Goal: Task Accomplishment & Management: Complete application form

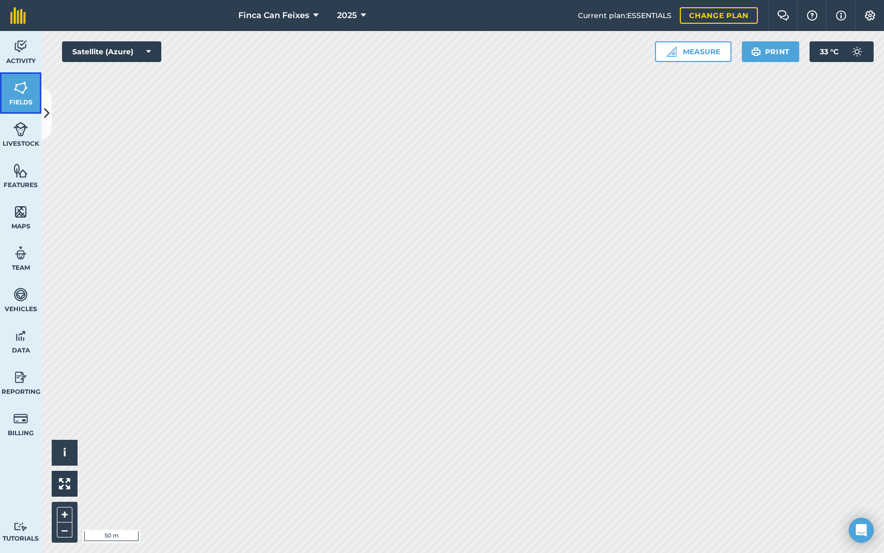
click at [21, 73] on link "Fields" at bounding box center [20, 92] width 41 height 41
click at [17, 48] on img at bounding box center [20, 47] width 14 height 16
click at [33, 46] on link "Activity" at bounding box center [20, 51] width 41 height 41
click at [48, 109] on icon at bounding box center [47, 113] width 6 height 18
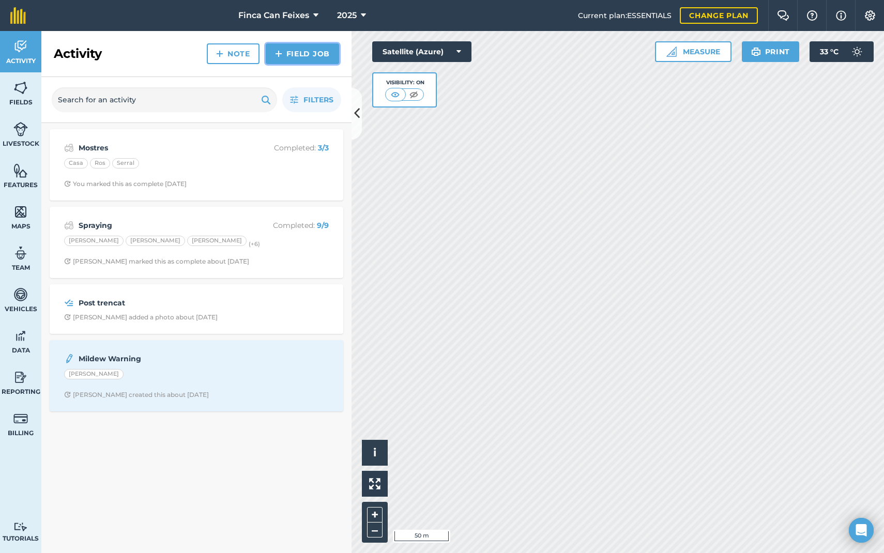
click at [312, 55] on link "Field Job" at bounding box center [302, 53] width 73 height 21
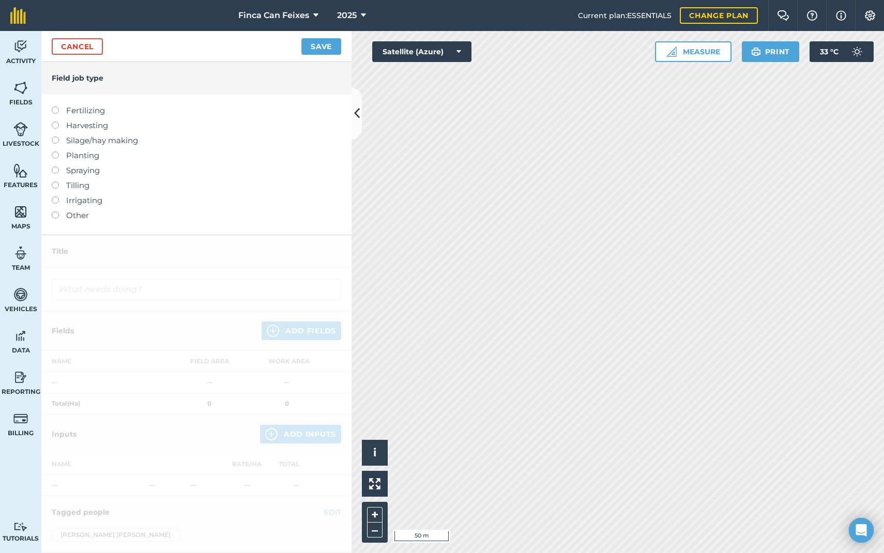
click at [70, 217] on label "Other" at bounding box center [196, 215] width 289 height 12
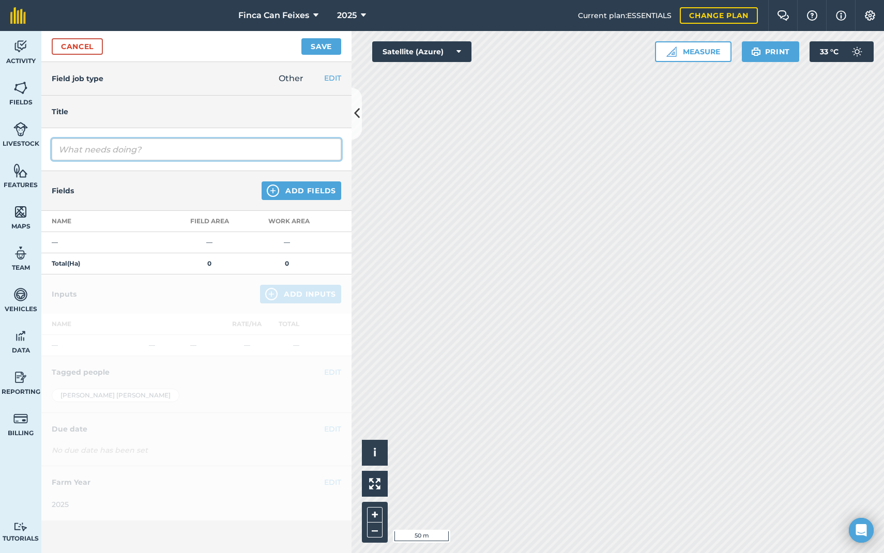
click at [107, 151] on input "text" at bounding box center [196, 150] width 289 height 22
type input "Mostra"
click at [274, 189] on img at bounding box center [273, 191] width 12 height 12
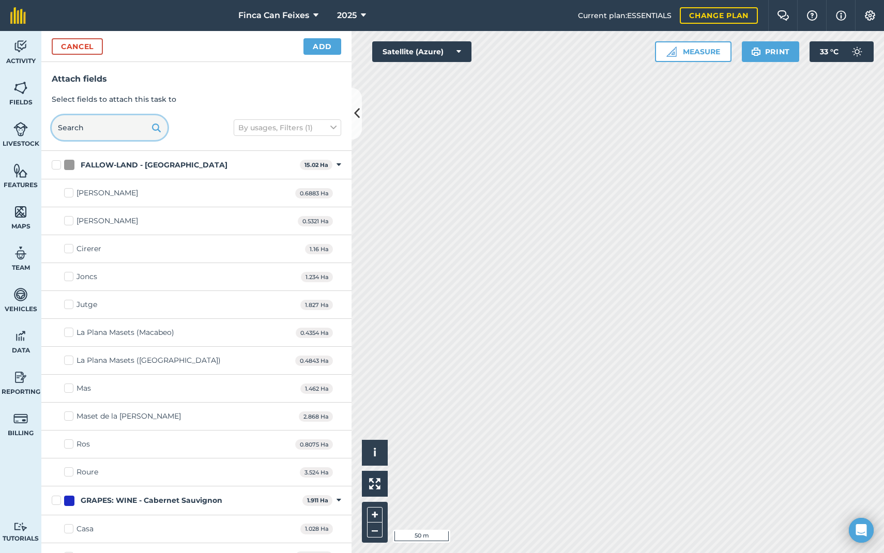
click at [136, 128] on input "text" at bounding box center [110, 127] width 116 height 25
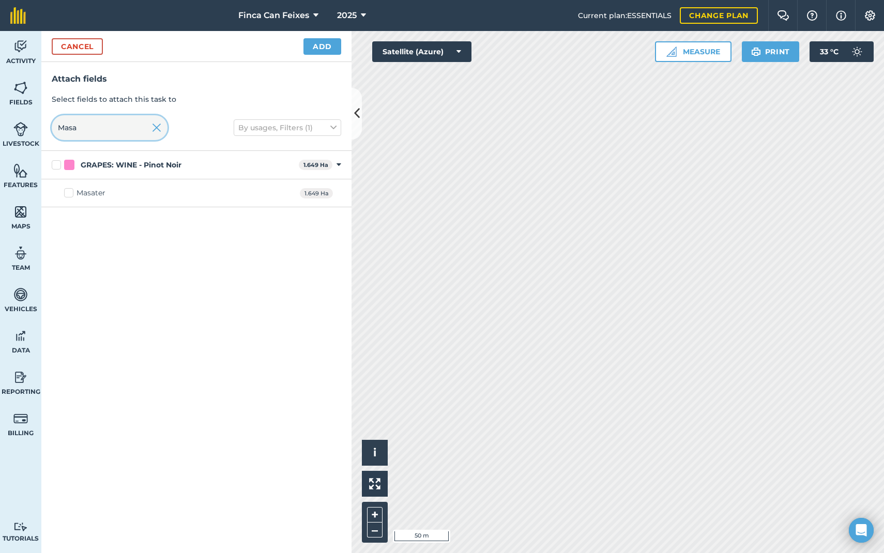
type input "Masa"
click at [72, 193] on label "Masater" at bounding box center [84, 193] width 41 height 11
click at [71, 193] on input "Masater" at bounding box center [67, 191] width 7 height 7
checkbox input "true"
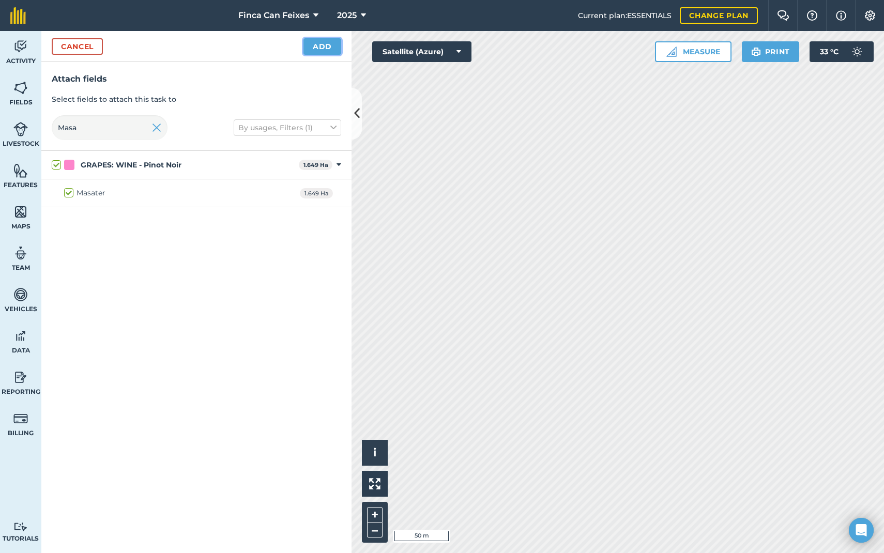
click at [332, 43] on button "Add" at bounding box center [322, 46] width 38 height 17
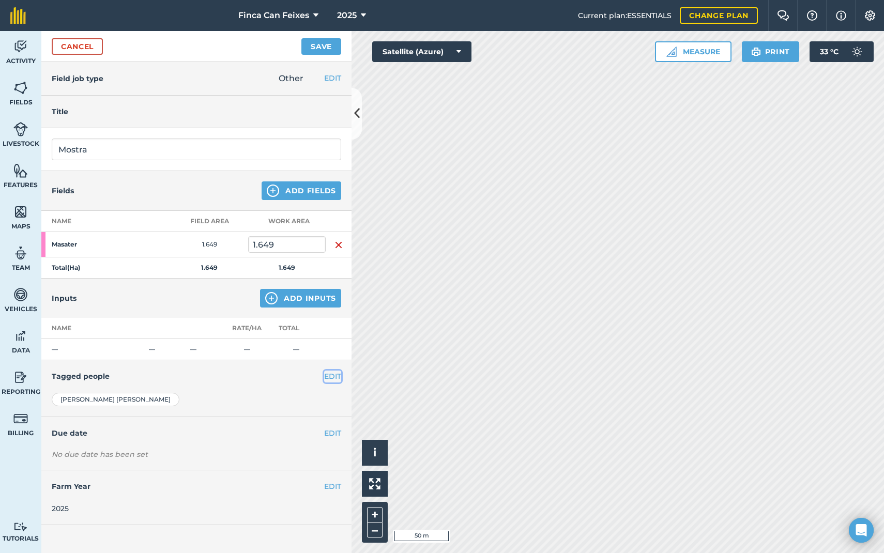
click at [334, 375] on button "EDIT" at bounding box center [332, 376] width 17 height 11
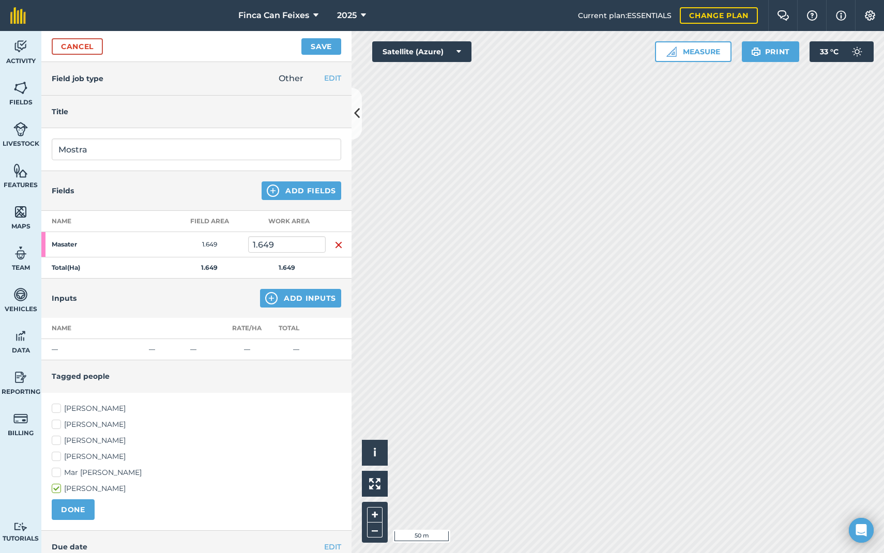
click at [73, 473] on label "Mar [PERSON_NAME]" at bounding box center [196, 472] width 289 height 11
click at [58, 473] on input "Mar [PERSON_NAME]" at bounding box center [55, 470] width 7 height 7
checkbox input "true"
click at [57, 491] on label "[PERSON_NAME]" at bounding box center [196, 488] width 289 height 11
click at [57, 490] on input "[PERSON_NAME]" at bounding box center [55, 486] width 7 height 7
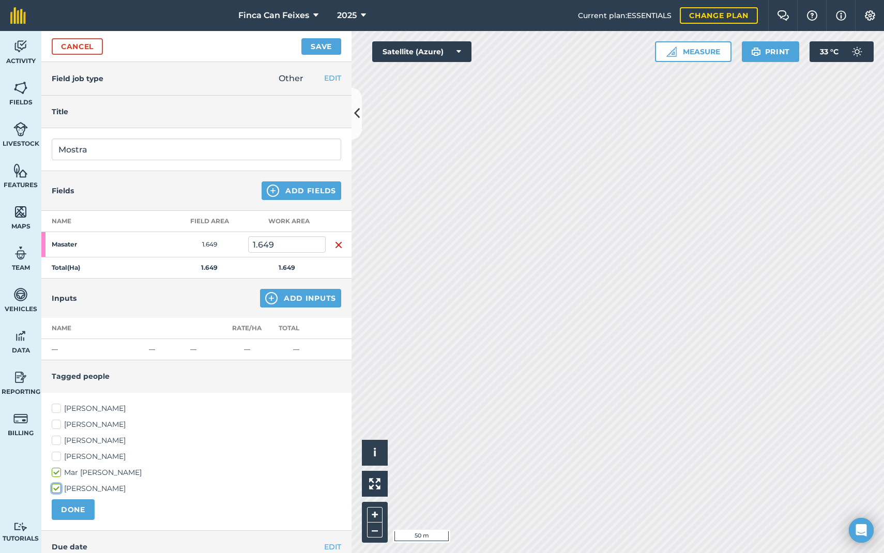
checkbox input "false"
click at [68, 507] on button "DONE" at bounding box center [73, 509] width 43 height 21
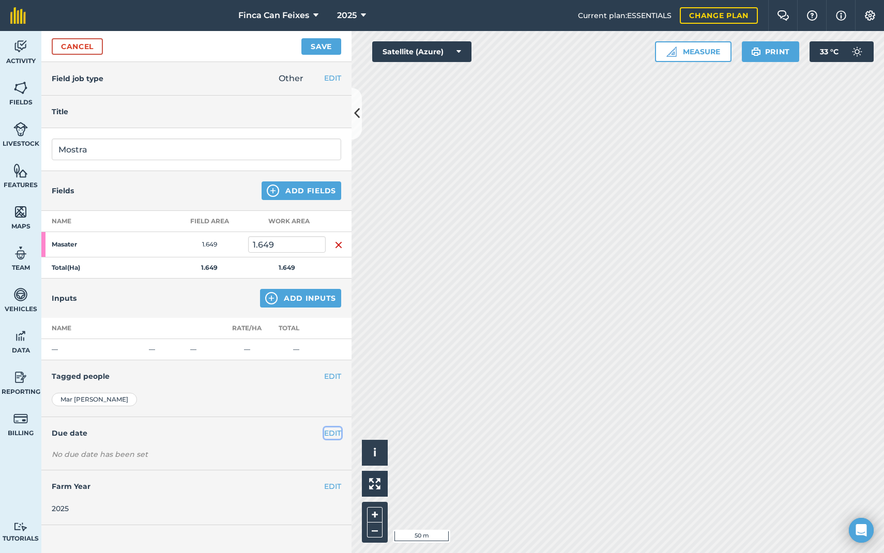
click at [330, 430] on button "EDIT" at bounding box center [332, 432] width 17 height 11
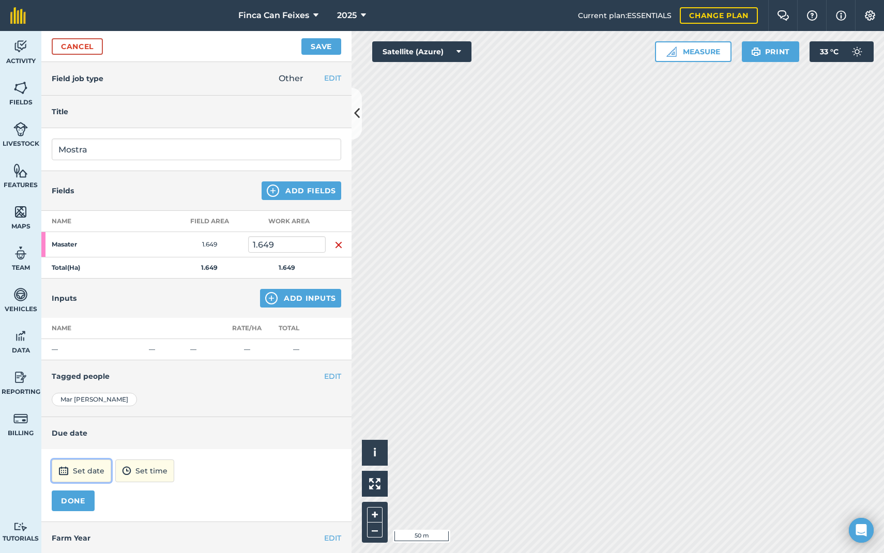
click at [82, 469] on button "Set date" at bounding box center [81, 470] width 59 height 23
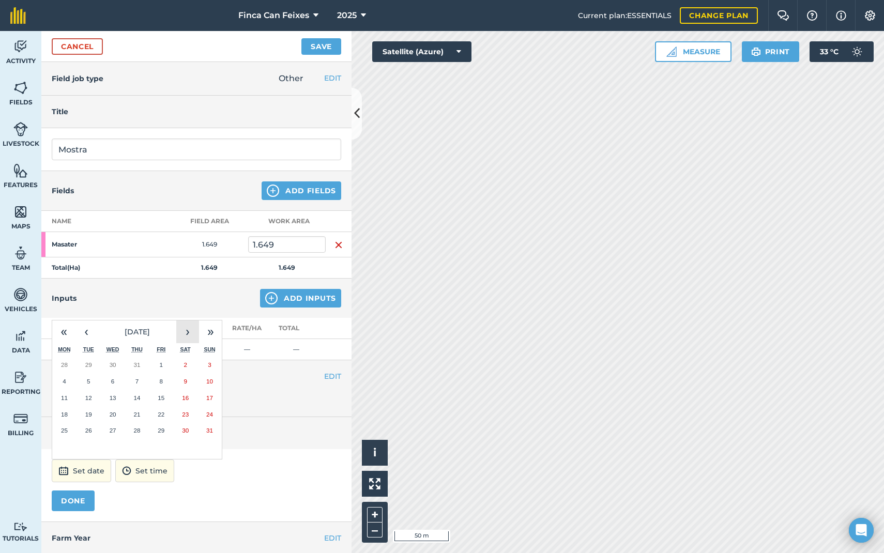
click at [189, 336] on button "›" at bounding box center [187, 331] width 23 height 23
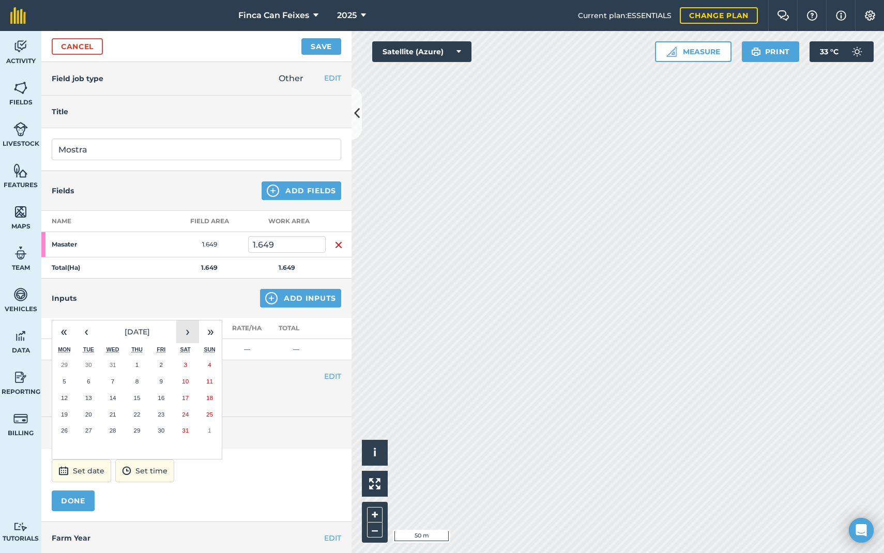
click at [189, 336] on button "›" at bounding box center [187, 331] width 23 height 23
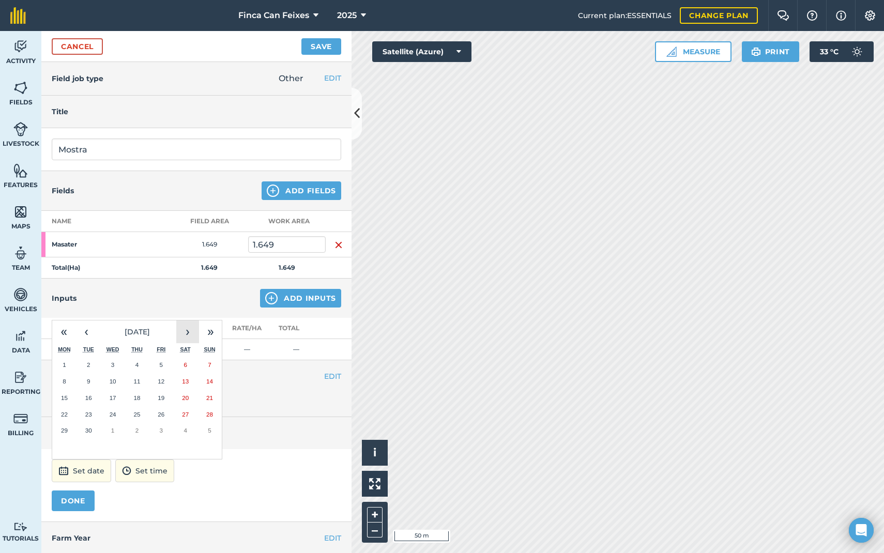
click at [189, 336] on button "›" at bounding box center [187, 331] width 23 height 23
click at [83, 337] on button "‹" at bounding box center [86, 331] width 23 height 23
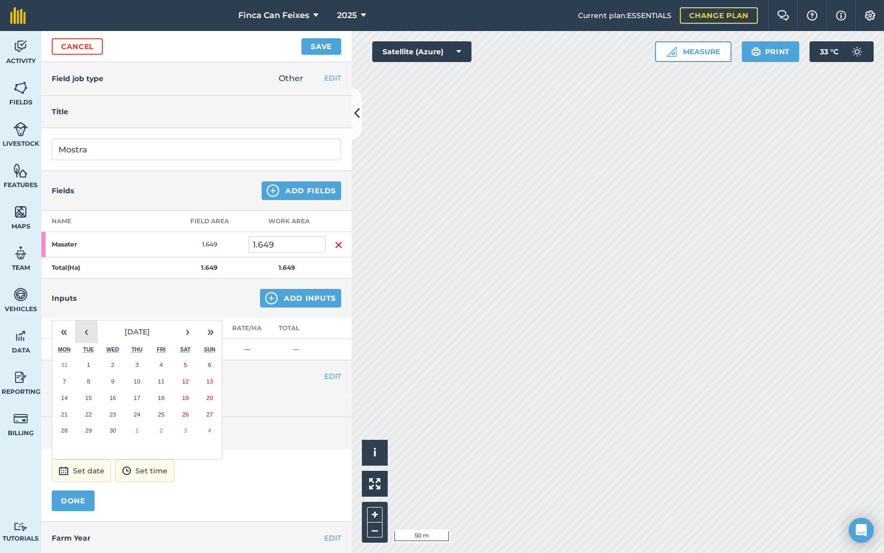
click at [83, 337] on button "‹" at bounding box center [86, 331] width 23 height 23
click at [86, 338] on button "‹" at bounding box center [86, 331] width 23 height 23
click at [137, 416] on abbr "23" at bounding box center [136, 414] width 7 height 7
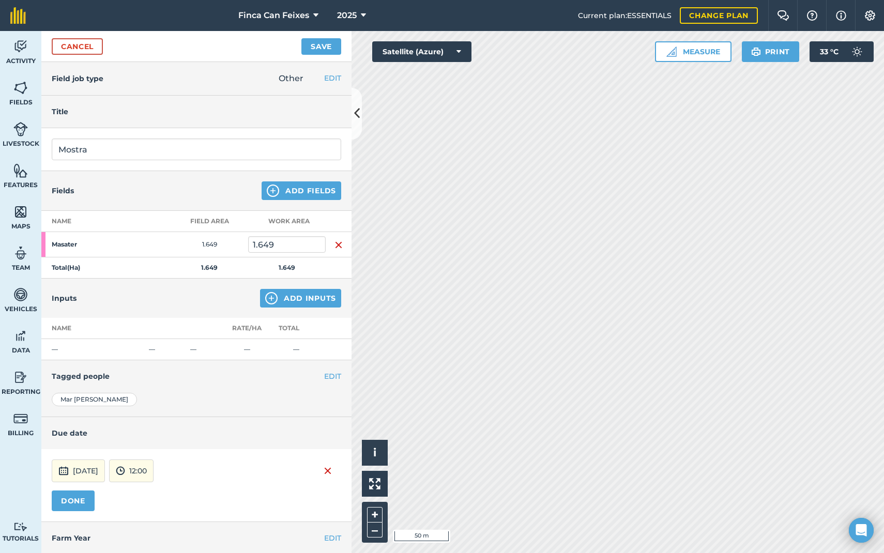
scroll to position [24, 0]
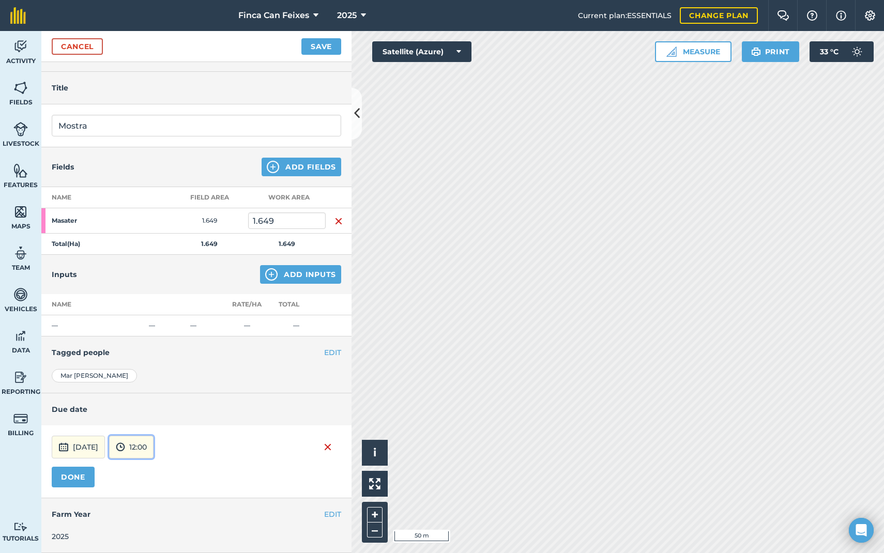
click at [152, 448] on button "12:00" at bounding box center [131, 447] width 44 height 23
click at [158, 380] on button "08:00" at bounding box center [134, 379] width 49 height 17
click at [208, 388] on div "Mar [PERSON_NAME] [PERSON_NAME] [PERSON_NAME] [PERSON_NAME] [PERSON_NAME] Mar […" at bounding box center [196, 381] width 310 height 24
click at [81, 480] on button "DONE" at bounding box center [73, 477] width 43 height 21
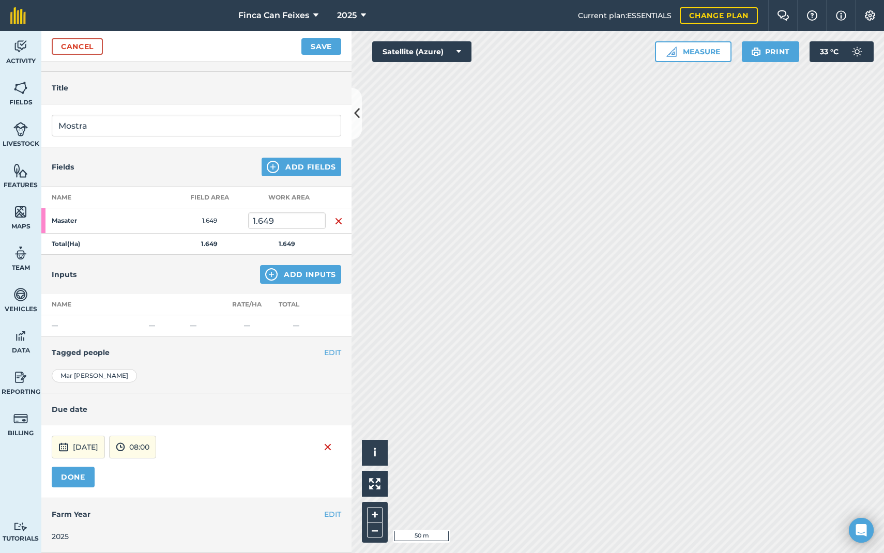
scroll to position [0, 0]
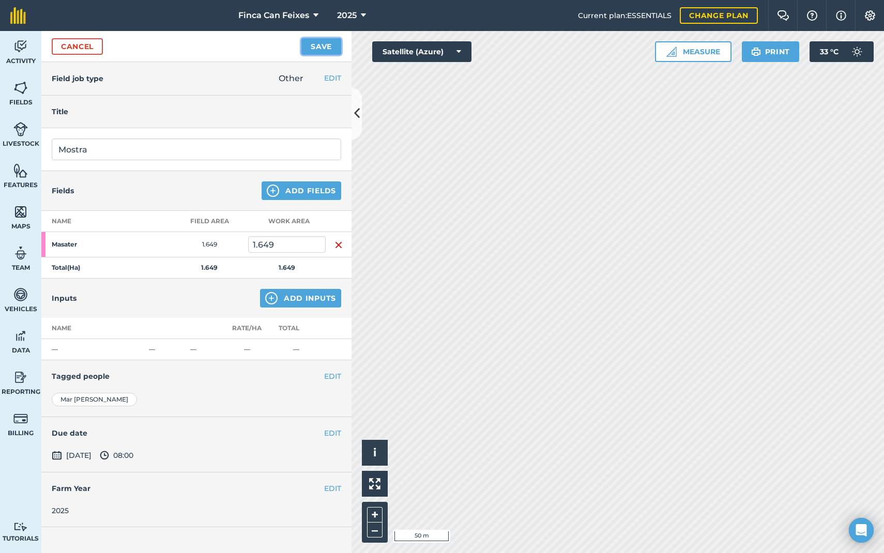
click at [327, 52] on button "Save" at bounding box center [321, 46] width 40 height 17
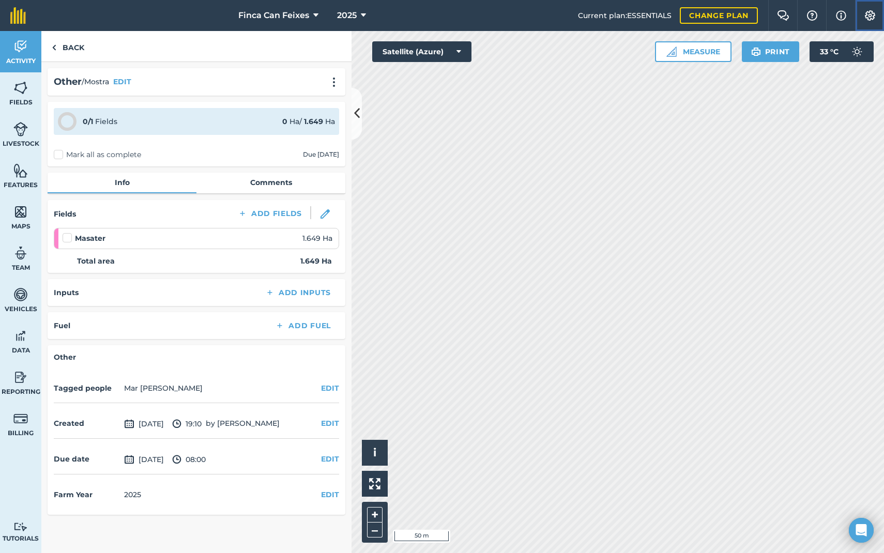
click at [869, 16] on img at bounding box center [870, 15] width 12 height 10
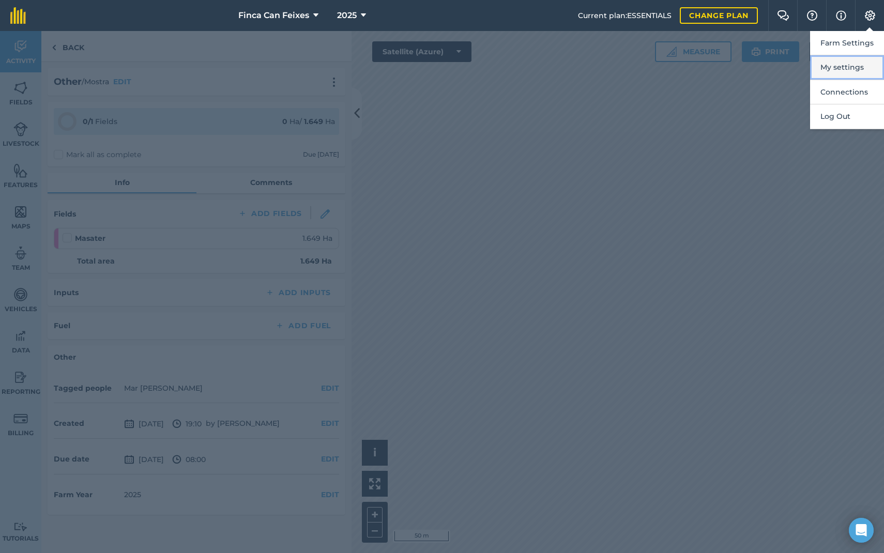
click at [838, 67] on button "My settings" at bounding box center [847, 67] width 74 height 24
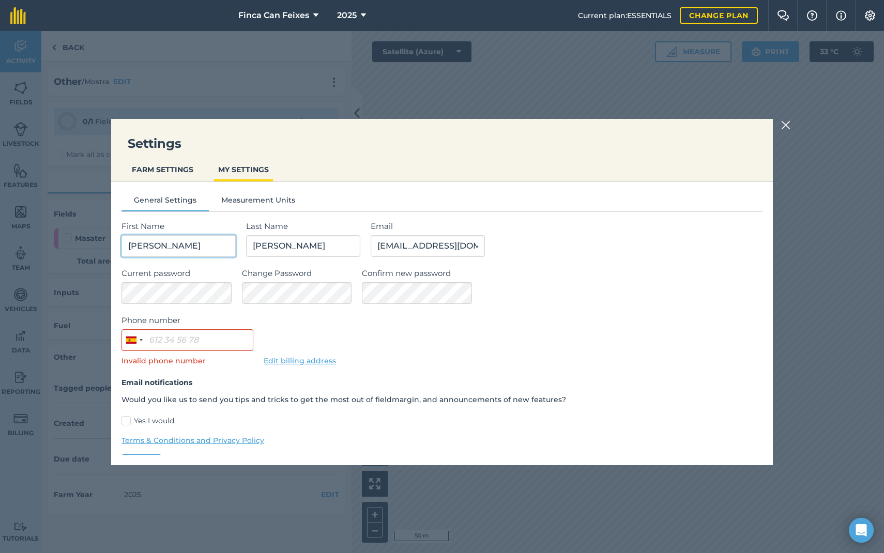
click at [198, 248] on input "[PERSON_NAME]" at bounding box center [178, 246] width 114 height 22
click at [524, 240] on div "Email [EMAIL_ADDRESS][DOMAIN_NAME]" at bounding box center [567, 238] width 392 height 37
click at [182, 247] on input "[PERSON_NAME]" at bounding box center [178, 246] width 114 height 22
click at [220, 274] on label "Current password" at bounding box center [176, 273] width 110 height 12
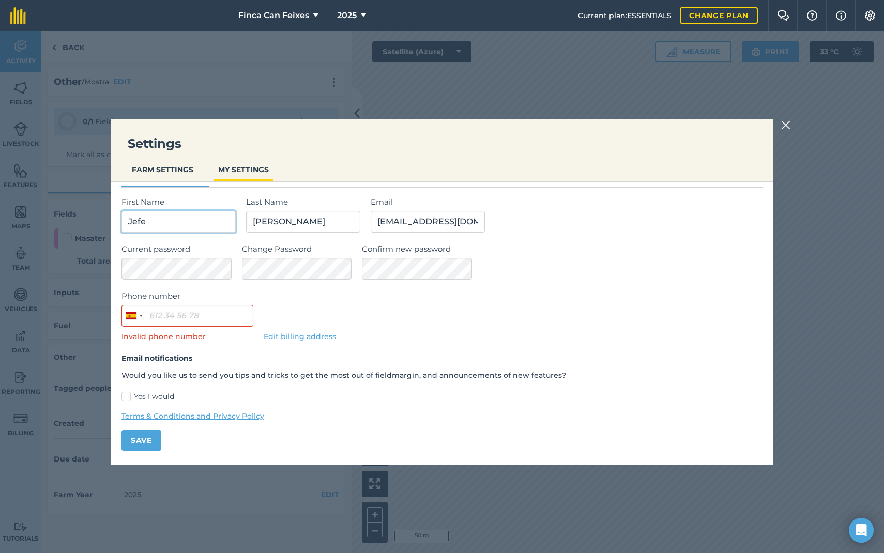
click at [137, 218] on input "Jefe" at bounding box center [178, 222] width 114 height 22
type input "Oficina"
click at [274, 219] on input "[PERSON_NAME]" at bounding box center [303, 222] width 114 height 22
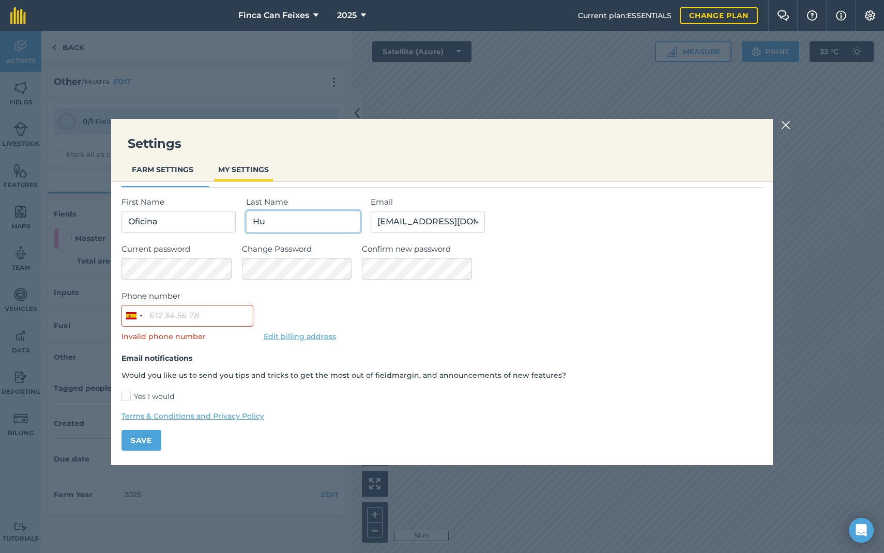
type input "H"
type input "Can Feixes"
click at [147, 442] on button "Save" at bounding box center [141, 440] width 40 height 21
click at [147, 443] on button "Save" at bounding box center [141, 440] width 40 height 21
click at [139, 444] on button "Save" at bounding box center [141, 440] width 40 height 21
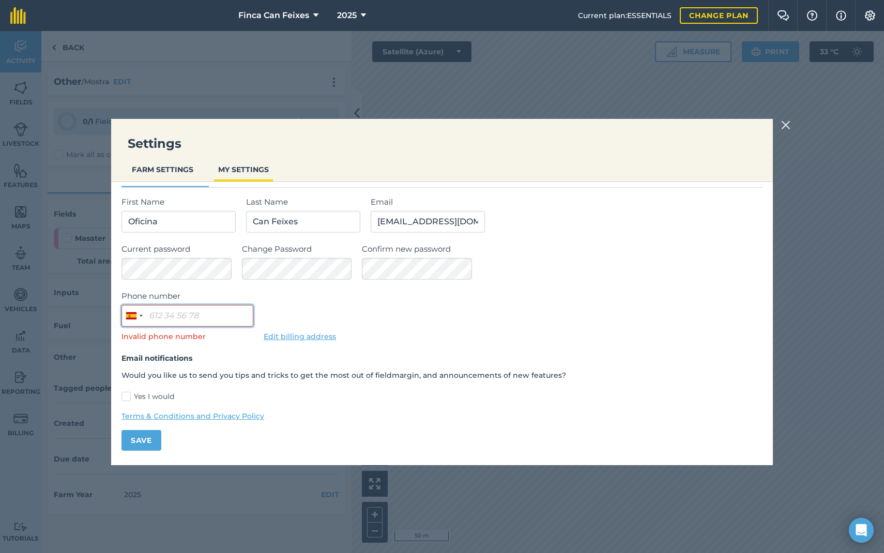
click at [160, 318] on input "Phone number" at bounding box center [187, 316] width 132 height 22
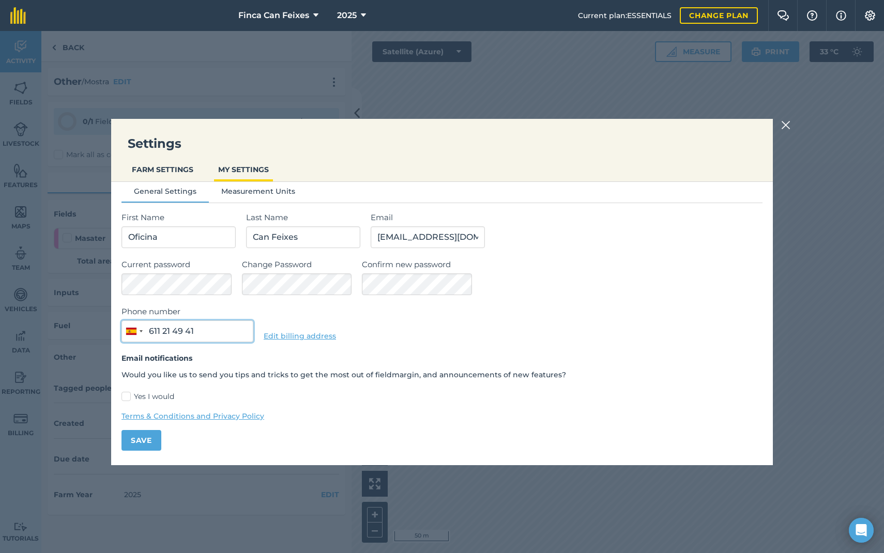
type input "611 21 49 41"
click at [143, 445] on button "Save" at bounding box center [141, 440] width 40 height 21
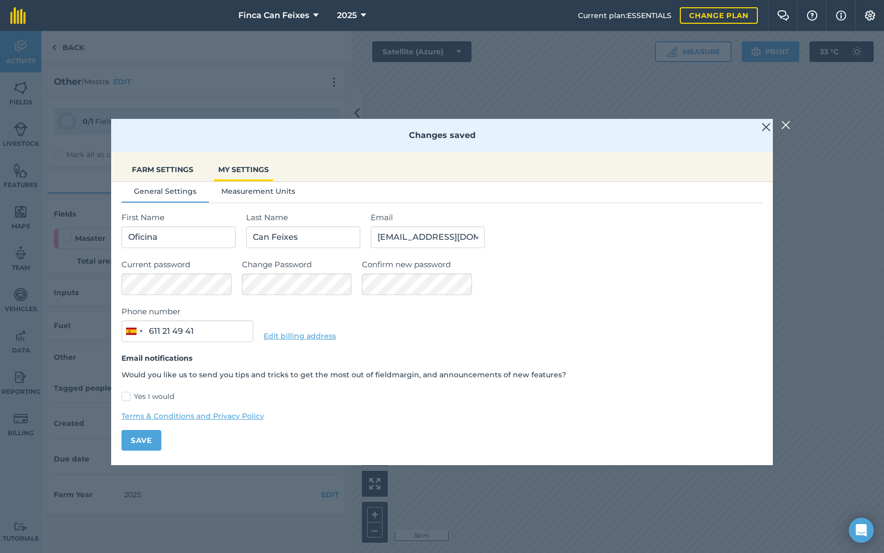
scroll to position [0, 0]
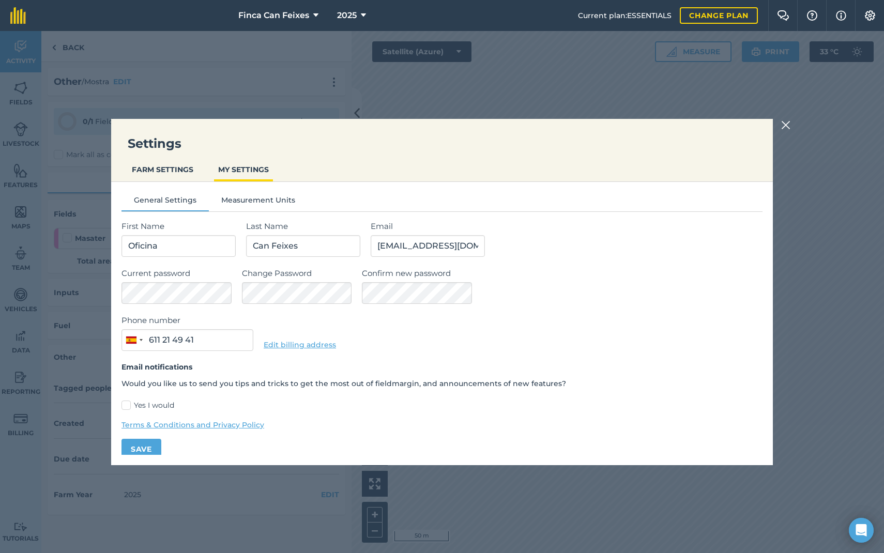
click at [781, 129] on img at bounding box center [785, 125] width 9 height 12
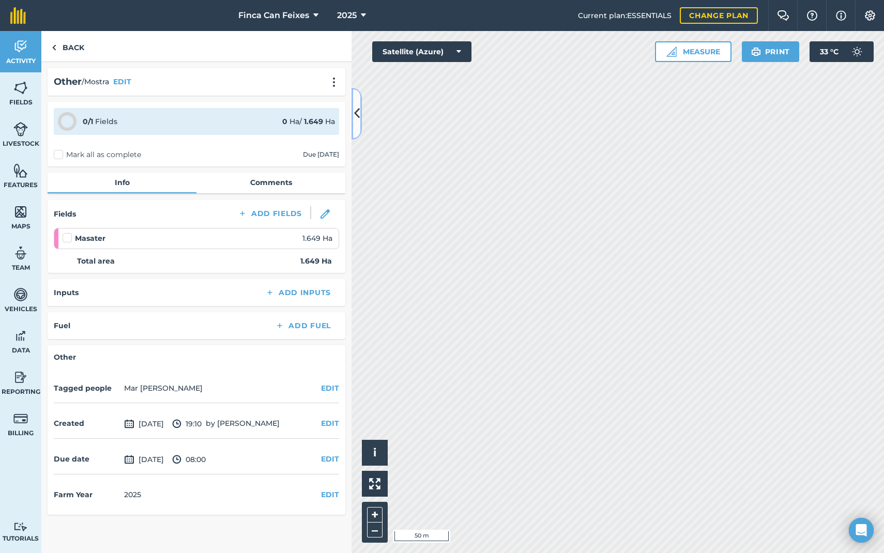
click at [359, 103] on button at bounding box center [356, 114] width 10 height 52
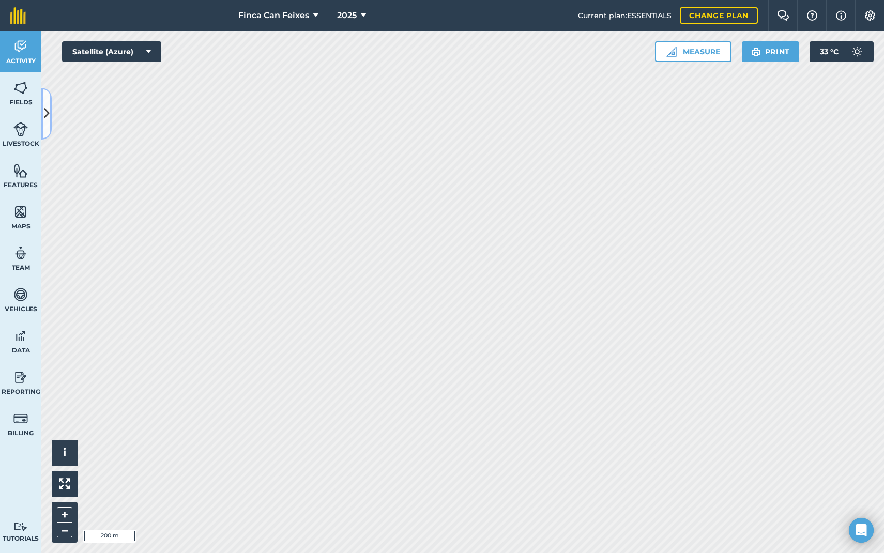
click at [44, 114] on icon at bounding box center [47, 113] width 6 height 18
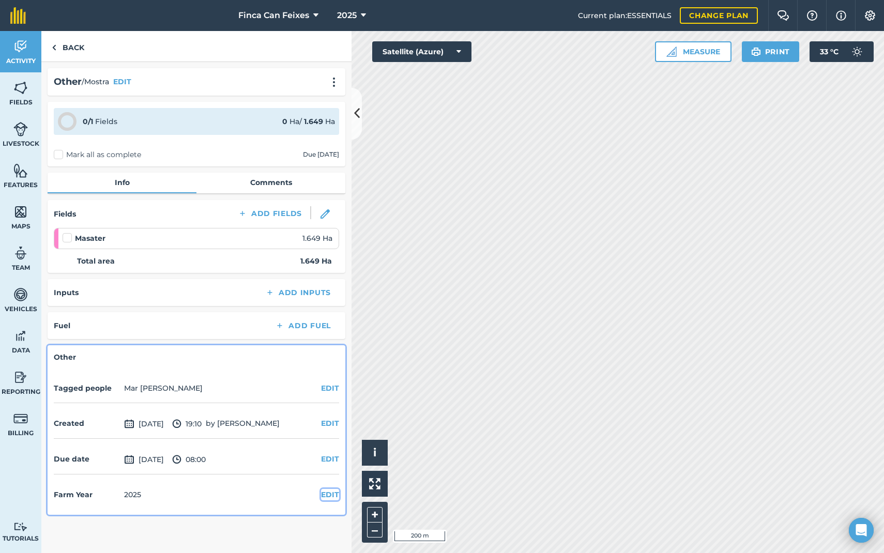
click at [331, 496] on button "EDIT" at bounding box center [330, 494] width 18 height 11
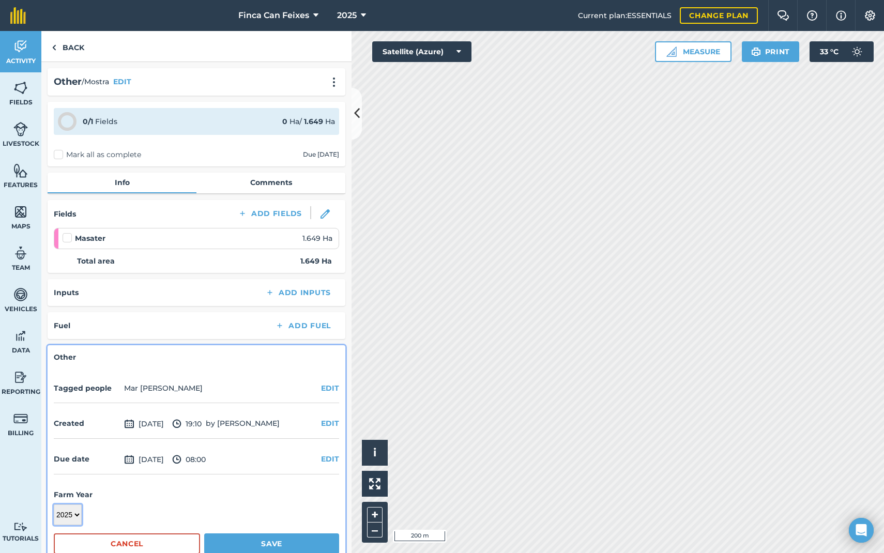
click at [68, 514] on select "2017 2018 2019 2020 2021 2022 2023 2024 2025 2026 2027" at bounding box center [68, 514] width 28 height 21
select select "2026"
click at [236, 544] on button "Save" at bounding box center [271, 543] width 135 height 21
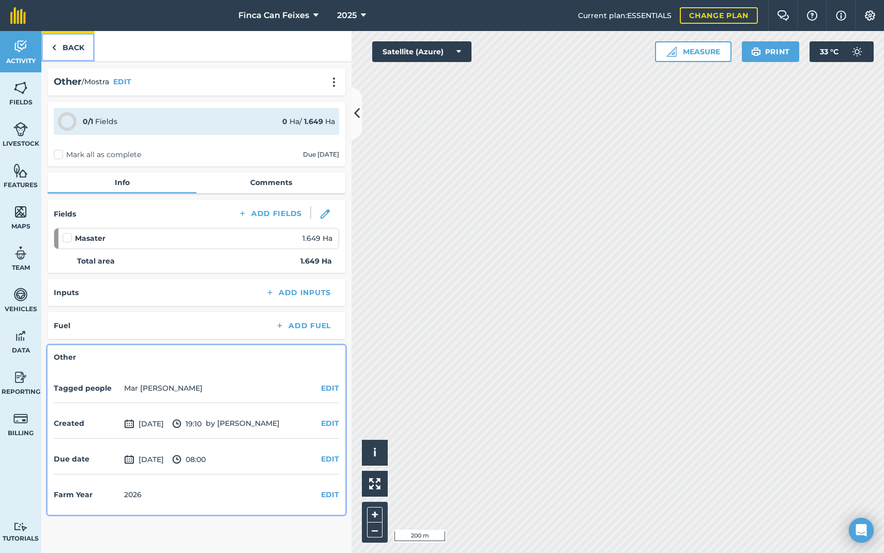
click at [63, 47] on link "Back" at bounding box center [67, 46] width 53 height 30
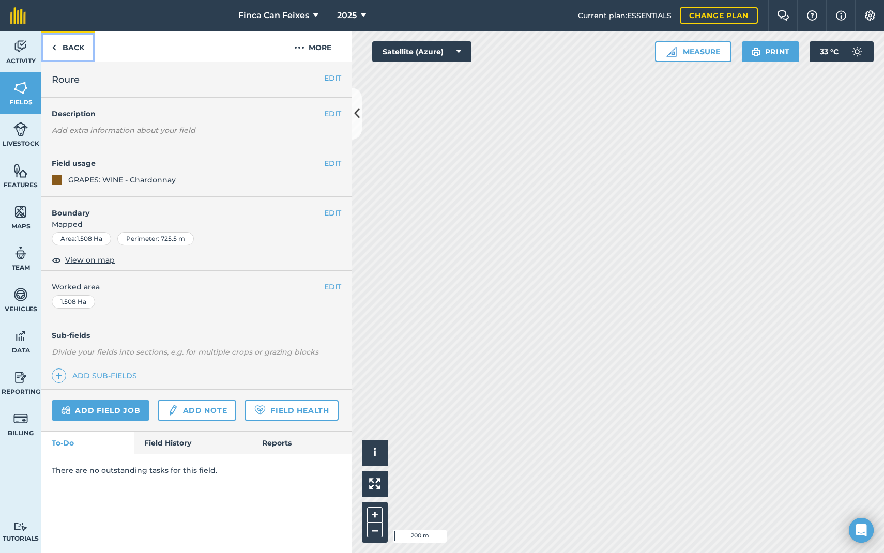
click at [63, 47] on link "Back" at bounding box center [67, 46] width 53 height 30
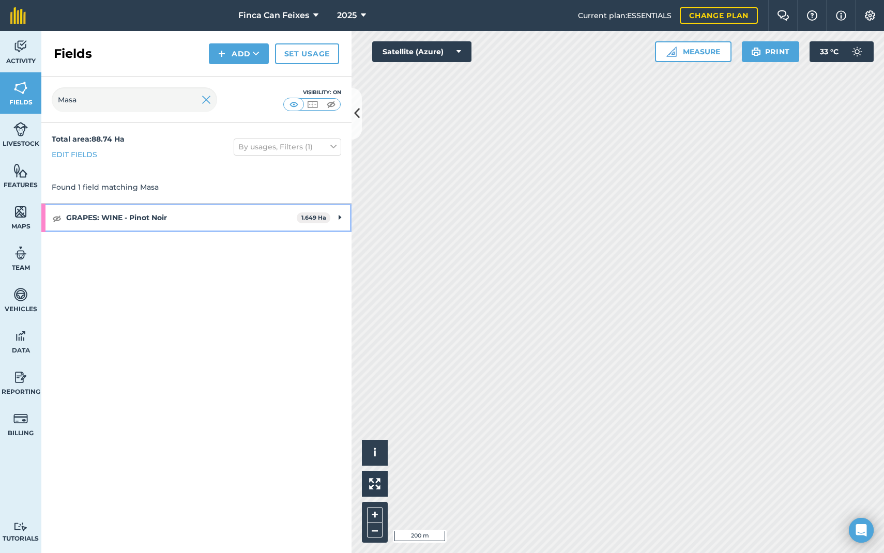
click at [128, 217] on strong "GRAPES: WINE - Pinot Noir" at bounding box center [181, 218] width 231 height 28
click at [132, 217] on strong "GRAPES: WINE - Pinot Noir" at bounding box center [180, 218] width 228 height 28
click at [28, 60] on span "Activity" at bounding box center [20, 61] width 41 height 8
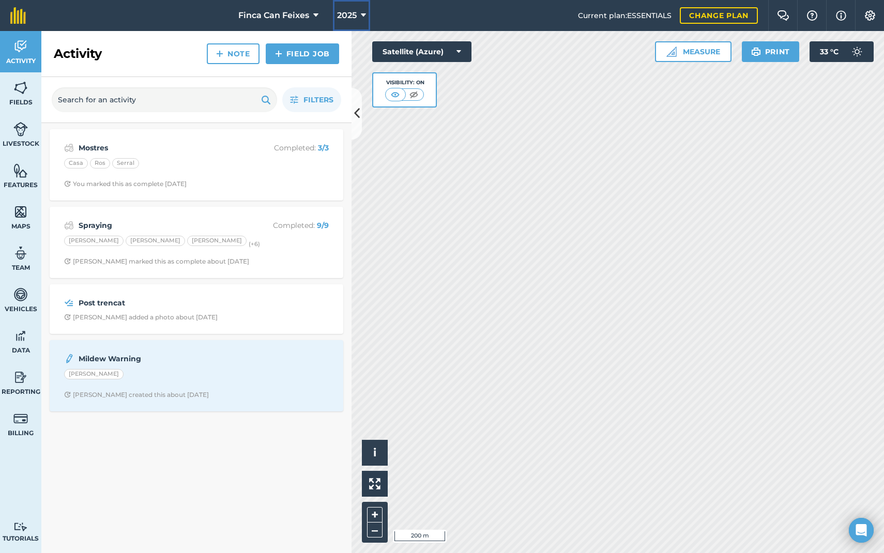
click at [357, 20] on button "2025" at bounding box center [351, 15] width 37 height 31
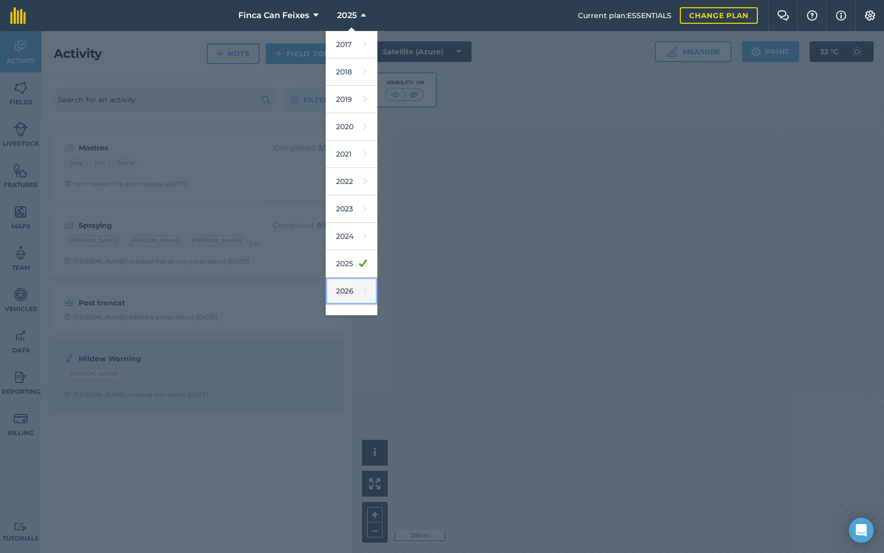
click at [357, 295] on link "2026" at bounding box center [352, 291] width 52 height 27
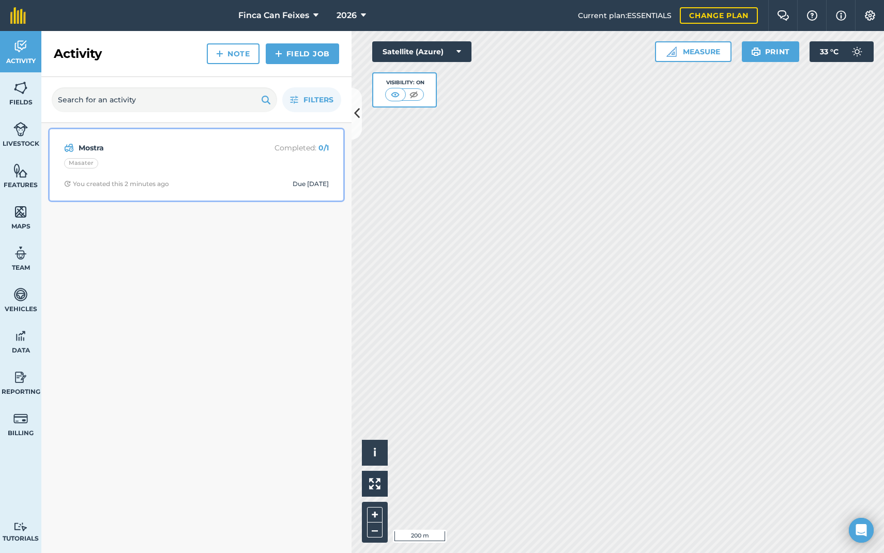
click at [293, 184] on div "Due [DATE]" at bounding box center [311, 184] width 36 height 8
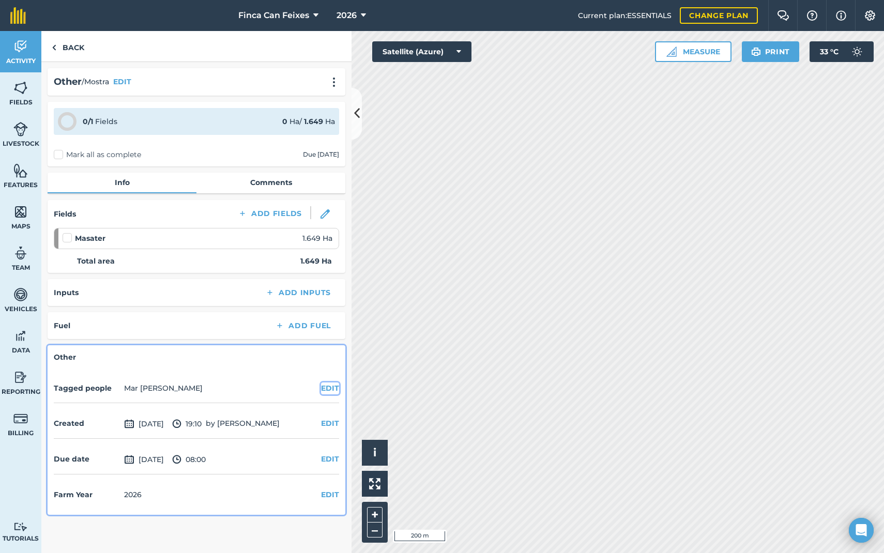
click at [332, 387] on button "EDIT" at bounding box center [330, 387] width 18 height 11
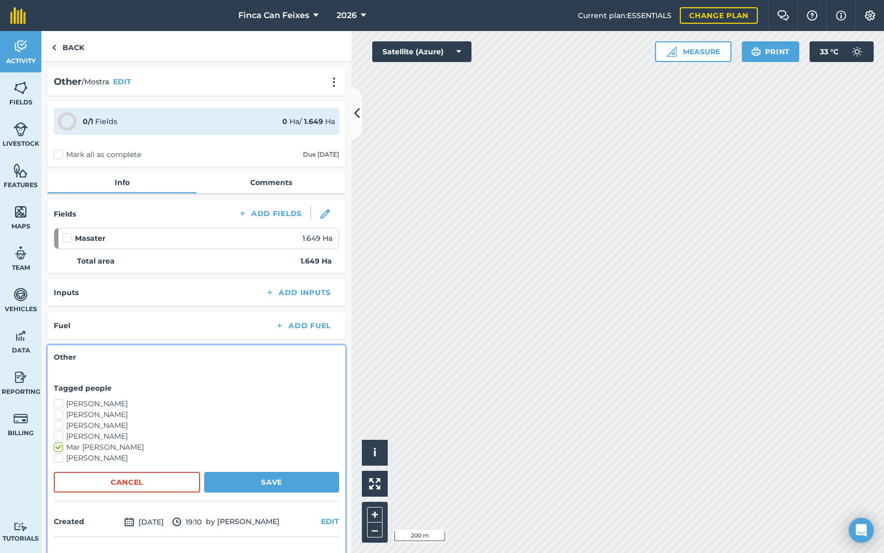
click at [63, 415] on label "[PERSON_NAME]" at bounding box center [196, 414] width 285 height 11
click at [60, 415] on input "[PERSON_NAME]" at bounding box center [57, 412] width 7 height 7
checkbox input "true"
click at [250, 482] on button "Save" at bounding box center [271, 482] width 135 height 21
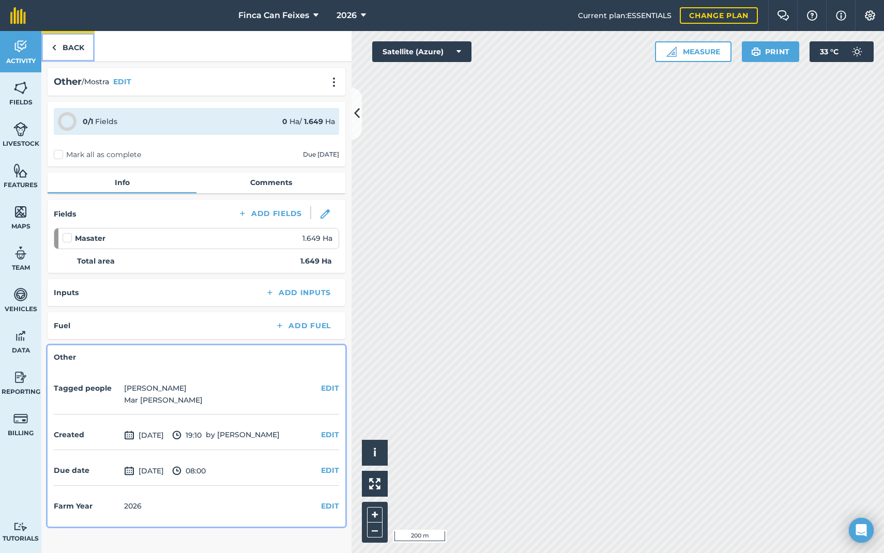
click at [64, 47] on link "Back" at bounding box center [67, 46] width 53 height 30
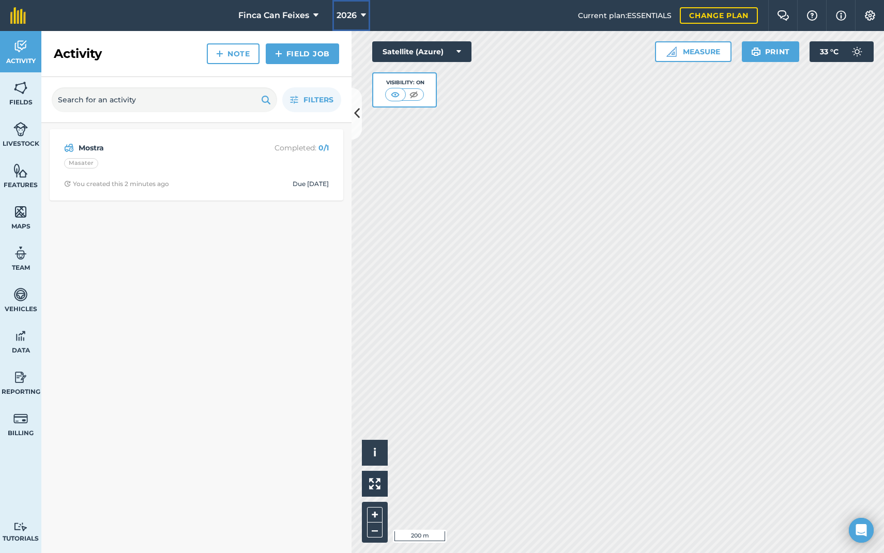
click at [343, 14] on span "2026" at bounding box center [346, 15] width 20 height 12
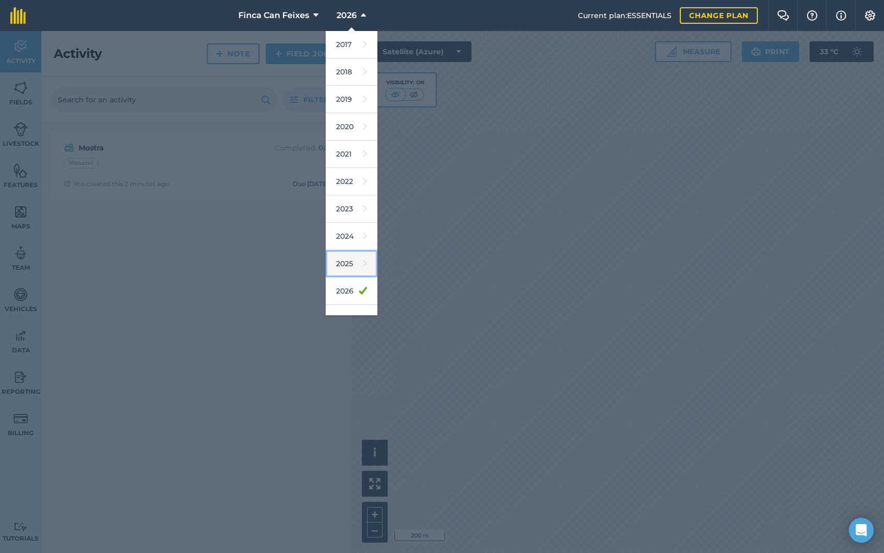
click at [352, 256] on link "2025" at bounding box center [352, 263] width 52 height 27
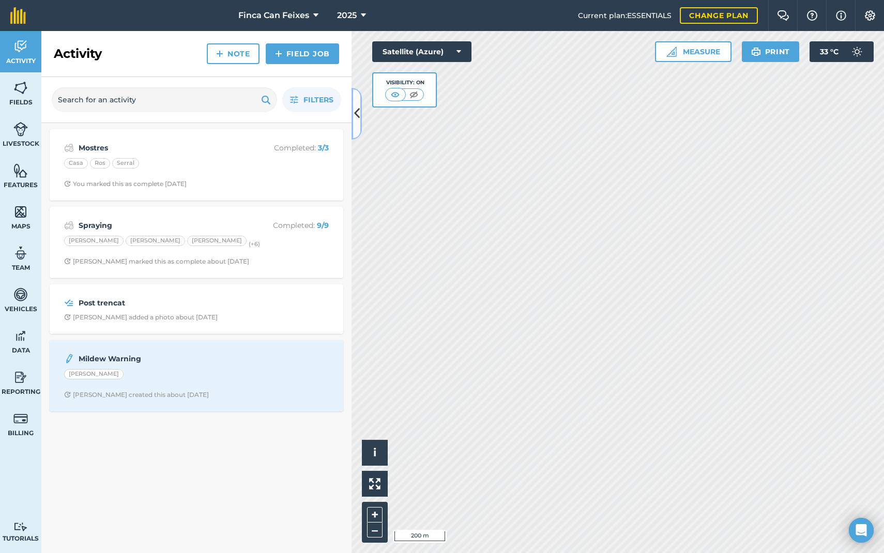
click at [356, 110] on icon at bounding box center [357, 113] width 6 height 18
